Goal: Information Seeking & Learning: Learn about a topic

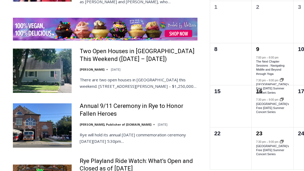
scroll to position [856, 0]
click at [253, 25] on div "2 events, 9 2 events, 9 7:00 pm – 8:00 pm The Next Chapter Sessions : Navigatin…" at bounding box center [273, 22] width 42 height 42
click at [154, 47] on link "Two Open Houses in [GEOGRAPHIC_DATA] This Weekend ([DATE] – [DATE])" at bounding box center [139, 54] width 118 height 15
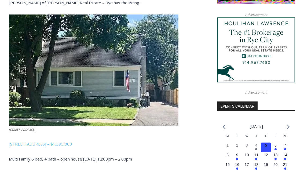
scroll to position [498, 0]
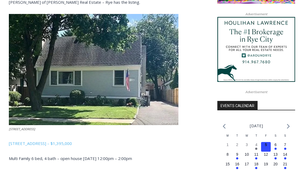
click at [157, 82] on img at bounding box center [93, 69] width 169 height 111
click at [148, 93] on img at bounding box center [93, 69] width 169 height 111
click at [72, 141] on link "134-136 Dearborn Avenue, Rye – $1,395,000" at bounding box center [40, 143] width 63 height 5
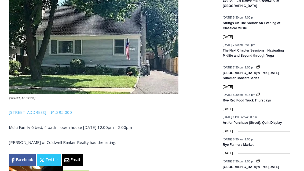
scroll to position [538, 0]
click at [56, 109] on link "134-136 Dearborn Avenue, Rye – $1,395,000" at bounding box center [40, 111] width 63 height 5
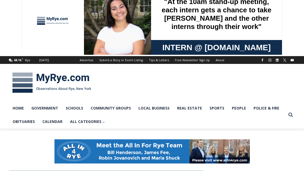
scroll to position [0, 0]
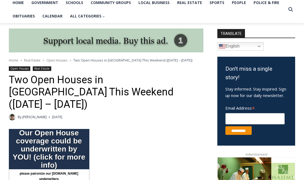
scroll to position [119, 0]
